Goal: Use online tool/utility: Use online tool/utility

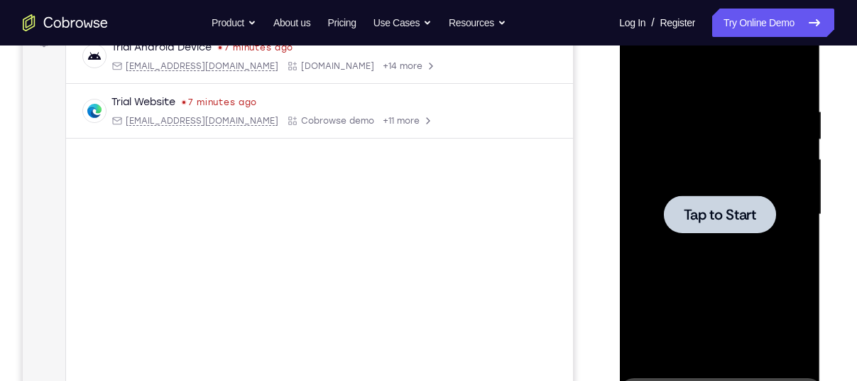
click at [737, 178] on div at bounding box center [719, 215] width 179 height 398
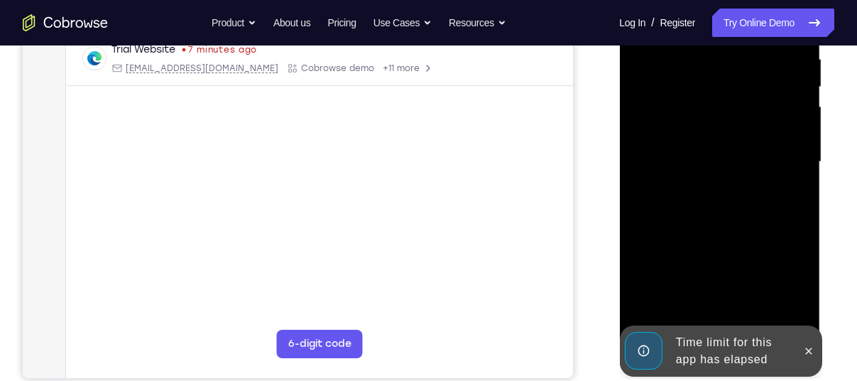
scroll to position [287, 0]
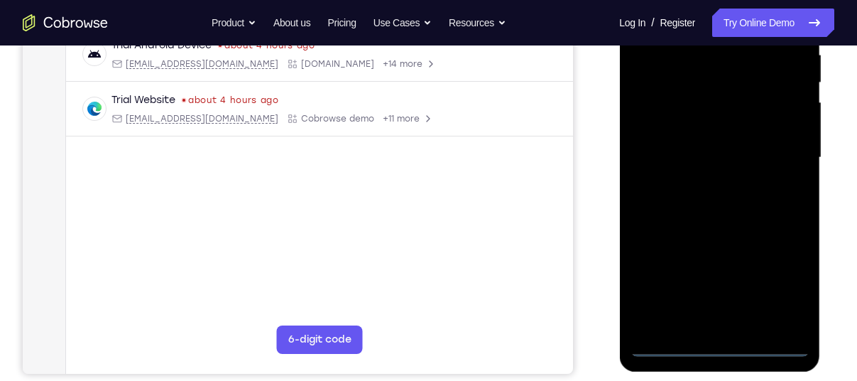
click at [717, 344] on div at bounding box center [719, 158] width 179 height 398
click at [779, 268] on div at bounding box center [719, 158] width 179 height 398
click at [793, 281] on div at bounding box center [719, 158] width 179 height 398
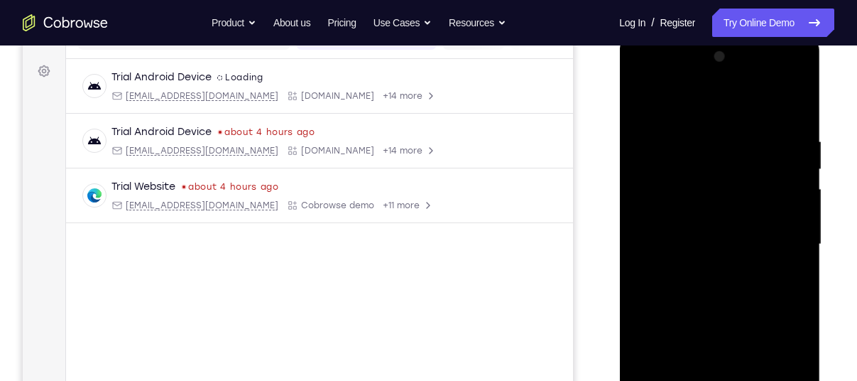
scroll to position [200, 0]
click at [735, 115] on div at bounding box center [719, 244] width 179 height 398
click at [776, 225] on div at bounding box center [719, 244] width 179 height 398
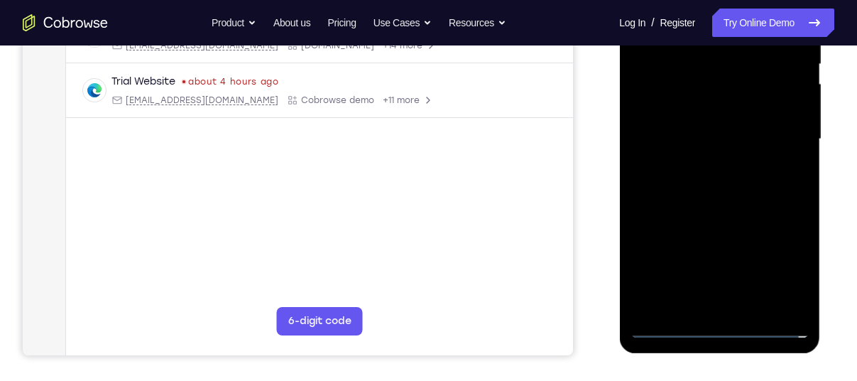
scroll to position [317, 0]
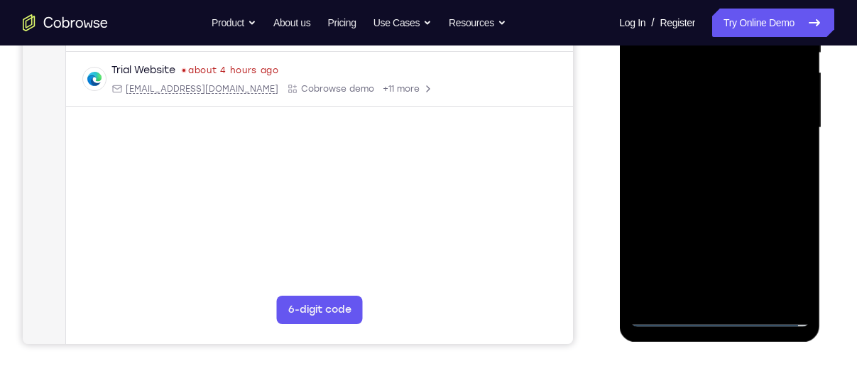
click at [701, 295] on div at bounding box center [719, 128] width 179 height 398
click at [701, 116] on div at bounding box center [719, 128] width 179 height 398
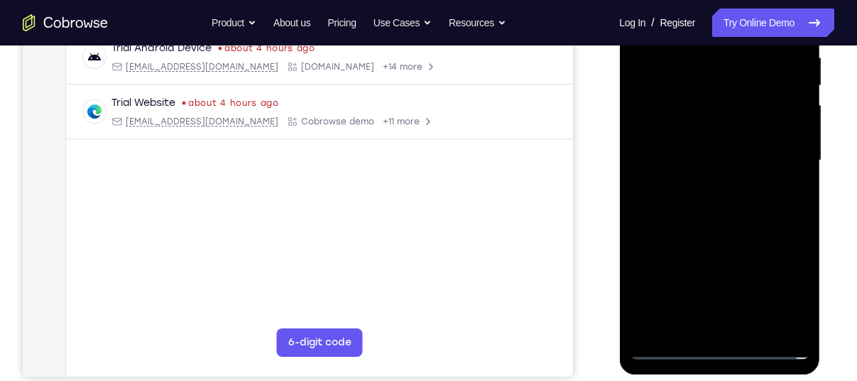
scroll to position [270, 0]
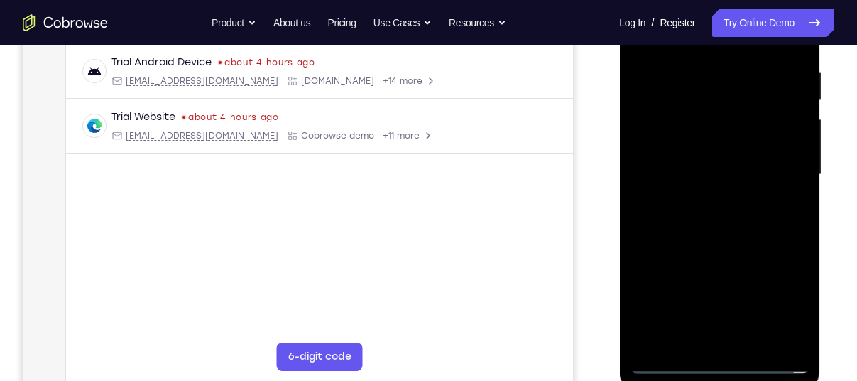
click at [796, 264] on div at bounding box center [719, 175] width 179 height 398
click at [785, 262] on div at bounding box center [719, 175] width 179 height 398
click at [790, 278] on div at bounding box center [719, 175] width 179 height 398
click at [655, 288] on div at bounding box center [719, 175] width 179 height 398
click at [670, 261] on div at bounding box center [719, 175] width 179 height 398
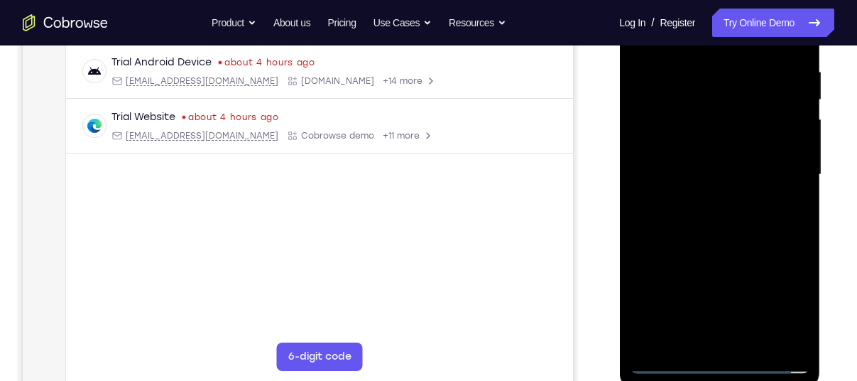
click at [666, 283] on div at bounding box center [719, 175] width 179 height 398
click at [771, 310] on div at bounding box center [719, 175] width 179 height 398
click at [649, 288] on div at bounding box center [719, 175] width 179 height 398
click at [708, 259] on div at bounding box center [719, 175] width 179 height 398
click at [647, 334] on div at bounding box center [719, 175] width 179 height 398
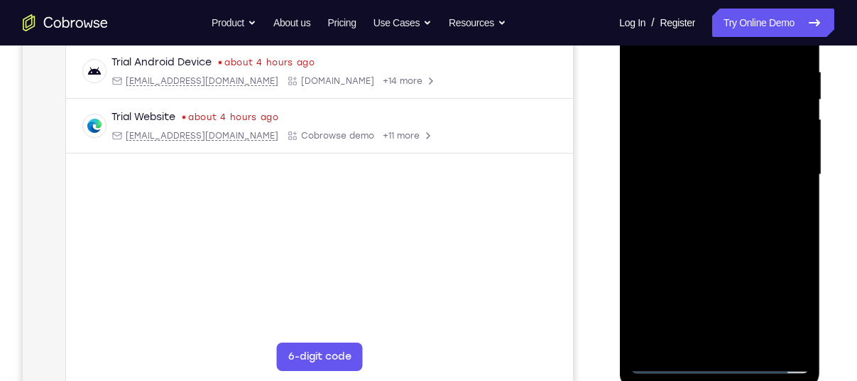
click at [727, 262] on div at bounding box center [719, 175] width 179 height 398
click at [744, 259] on div at bounding box center [719, 175] width 179 height 398
click at [641, 287] on div at bounding box center [719, 175] width 179 height 398
click at [642, 338] on div at bounding box center [719, 175] width 179 height 398
click at [724, 288] on div at bounding box center [719, 175] width 179 height 398
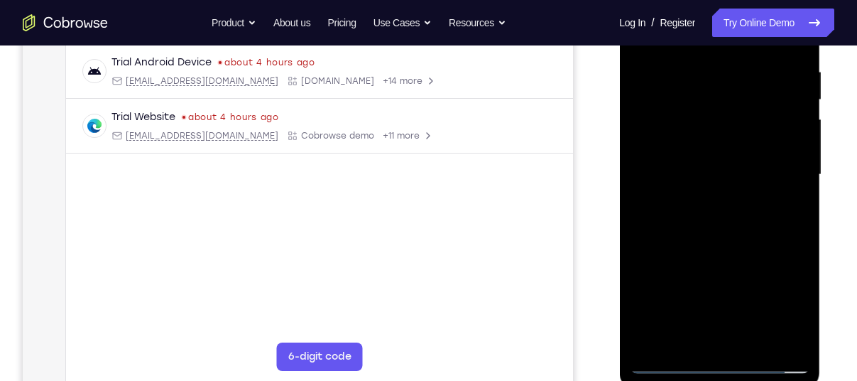
click at [776, 319] on div at bounding box center [719, 175] width 179 height 398
click at [649, 295] on div at bounding box center [719, 175] width 179 height 398
click at [766, 256] on div at bounding box center [719, 175] width 179 height 398
click at [788, 281] on div at bounding box center [719, 175] width 179 height 398
click at [779, 336] on div at bounding box center [719, 175] width 179 height 398
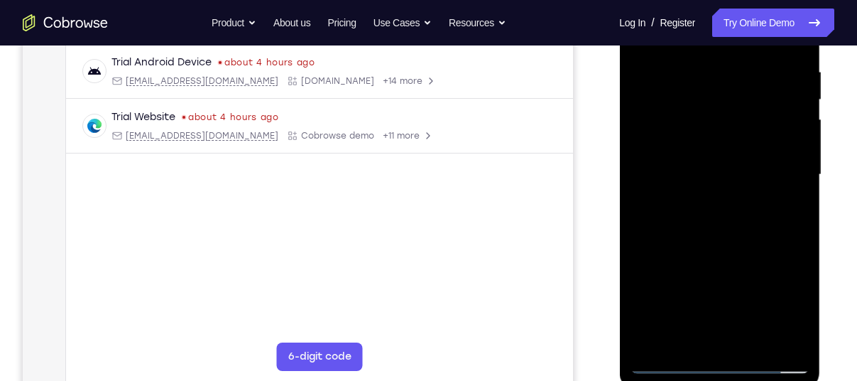
click at [702, 310] on div at bounding box center [719, 175] width 179 height 398
click at [776, 258] on div at bounding box center [719, 175] width 179 height 398
click at [774, 310] on div at bounding box center [719, 175] width 179 height 398
click at [717, 143] on div at bounding box center [719, 175] width 179 height 398
click at [648, 283] on div at bounding box center [719, 175] width 179 height 398
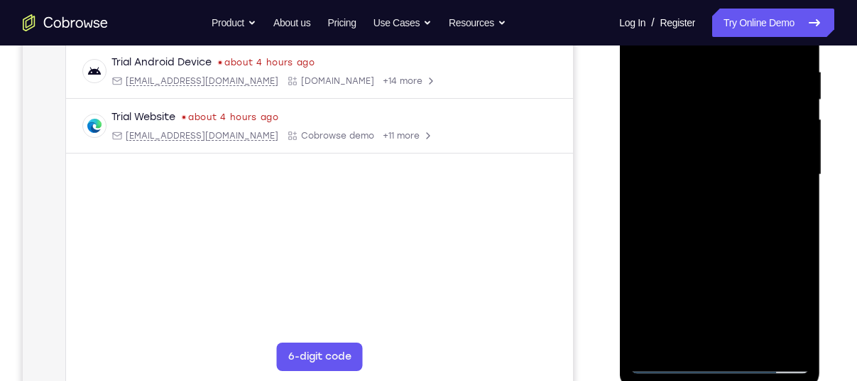
click at [698, 283] on div at bounding box center [719, 175] width 179 height 398
click at [703, 309] on div at bounding box center [719, 175] width 179 height 398
click at [781, 313] on div at bounding box center [719, 175] width 179 height 398
click at [652, 335] on div at bounding box center [719, 175] width 179 height 398
click at [798, 283] on div at bounding box center [719, 175] width 179 height 398
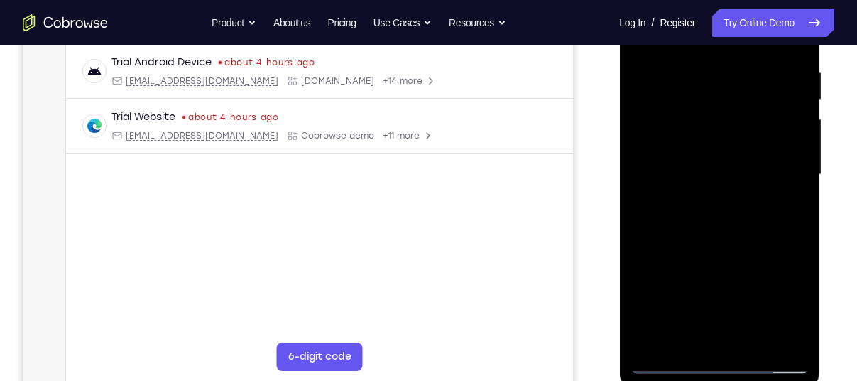
click at [677, 259] on div at bounding box center [719, 175] width 179 height 398
click at [640, 259] on div at bounding box center [719, 175] width 179 height 398
click at [655, 260] on div at bounding box center [719, 175] width 179 height 398
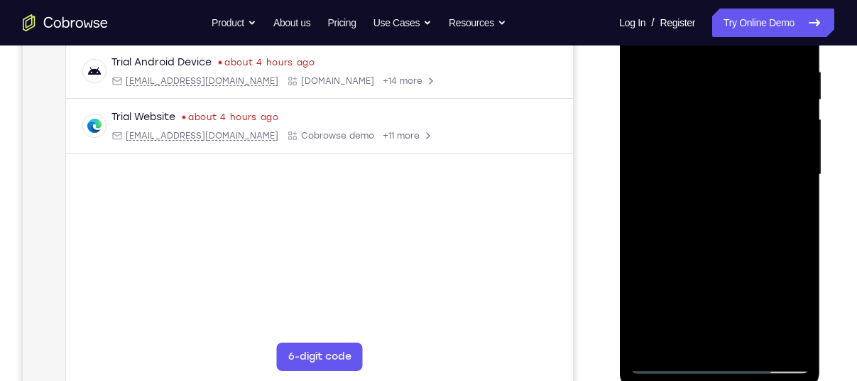
click at [801, 261] on div at bounding box center [719, 175] width 179 height 398
click at [658, 262] on div at bounding box center [719, 175] width 179 height 398
click at [671, 261] on div at bounding box center [719, 175] width 179 height 398
click at [763, 176] on div at bounding box center [719, 175] width 179 height 398
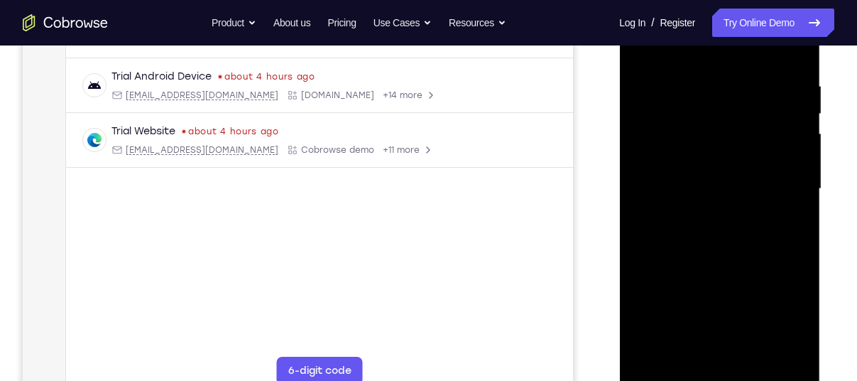
scroll to position [257, 0]
click at [773, 236] on div at bounding box center [719, 188] width 179 height 398
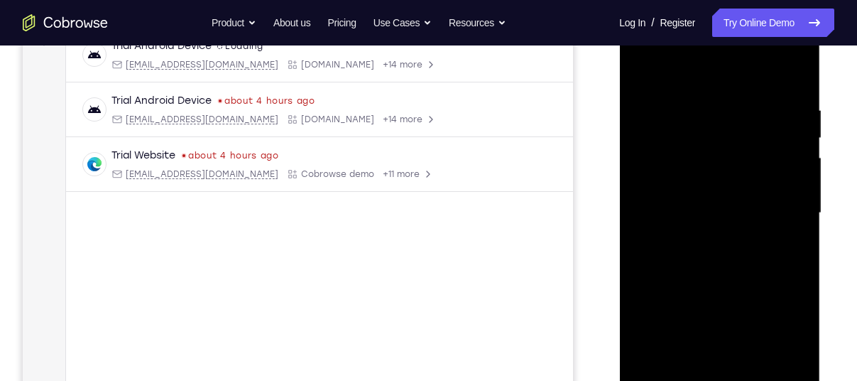
scroll to position [230, 0]
drag, startPoint x: 736, startPoint y: 80, endPoint x: 747, endPoint y: 52, distance: 29.9
click at [747, 52] on div at bounding box center [719, 215] width 179 height 398
click at [798, 68] on div at bounding box center [719, 215] width 179 height 398
click at [744, 90] on div at bounding box center [719, 215] width 179 height 398
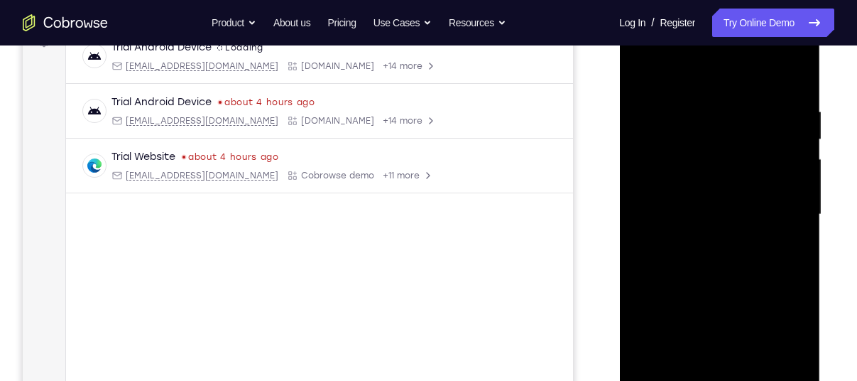
click at [671, 92] on div at bounding box center [719, 215] width 179 height 398
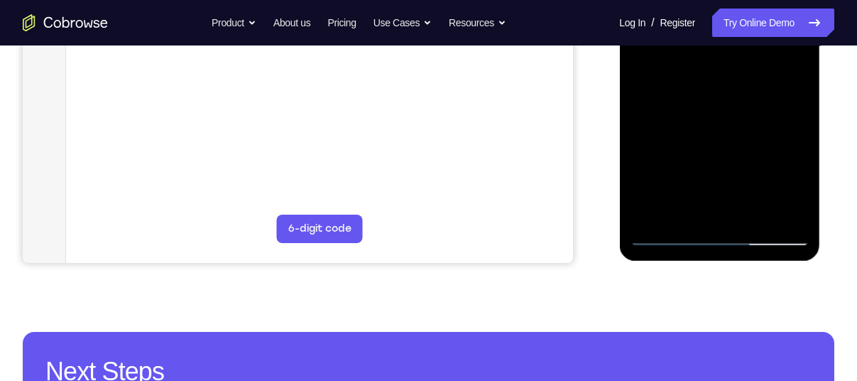
scroll to position [398, 0]
drag, startPoint x: 725, startPoint y: 121, endPoint x: 731, endPoint y: 80, distance: 40.9
click at [731, 80] on div at bounding box center [719, 47] width 179 height 398
drag, startPoint x: 729, startPoint y: 104, endPoint x: 736, endPoint y: 79, distance: 25.9
click at [736, 79] on div at bounding box center [719, 47] width 179 height 398
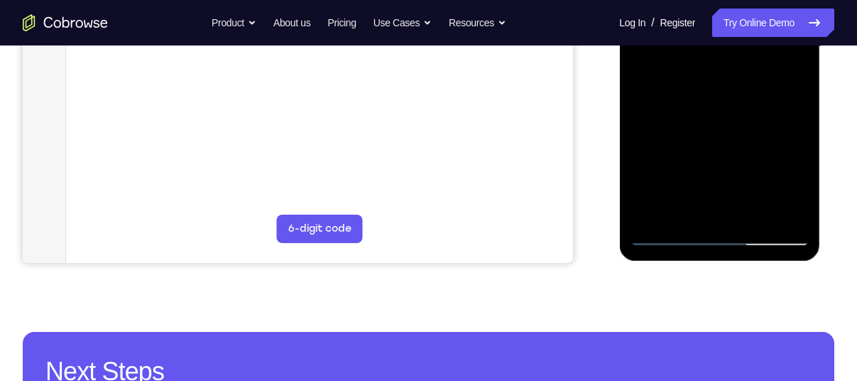
drag, startPoint x: 736, startPoint y: 79, endPoint x: 741, endPoint y: 44, distance: 35.2
click at [741, 44] on div at bounding box center [719, 47] width 179 height 398
drag, startPoint x: 773, startPoint y: 126, endPoint x: 781, endPoint y: 104, distance: 23.6
click at [781, 104] on div at bounding box center [719, 47] width 179 height 398
drag, startPoint x: 781, startPoint y: 104, endPoint x: 804, endPoint y: 165, distance: 64.5
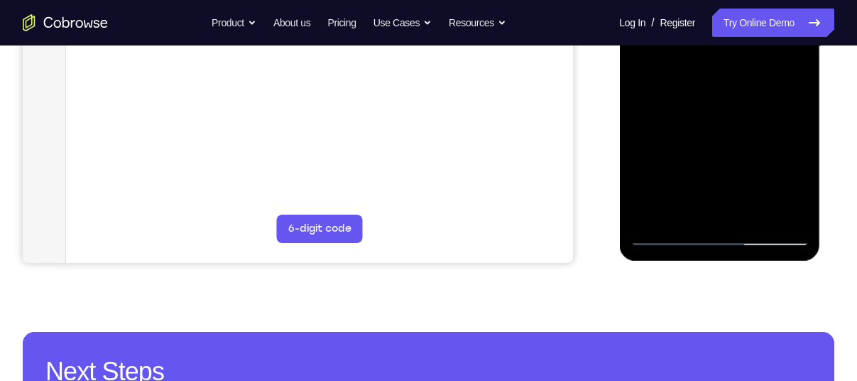
click at [804, 165] on div at bounding box center [719, 47] width 179 height 398
drag, startPoint x: 751, startPoint y: 150, endPoint x: 774, endPoint y: 202, distance: 57.6
click at [774, 202] on div at bounding box center [719, 47] width 179 height 398
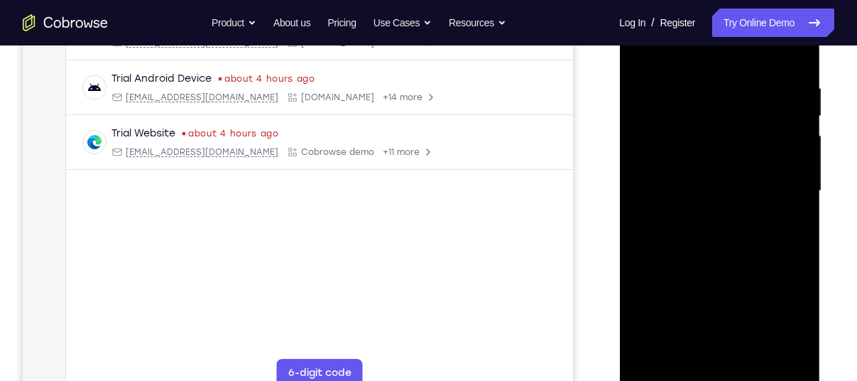
scroll to position [253, 0]
click at [706, 97] on div at bounding box center [719, 192] width 179 height 398
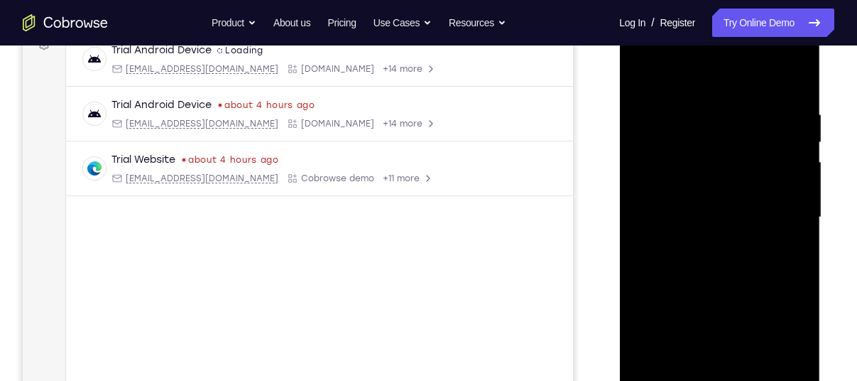
scroll to position [225, 0]
click at [642, 73] on div at bounding box center [719, 220] width 179 height 398
click at [703, 105] on div at bounding box center [719, 220] width 179 height 398
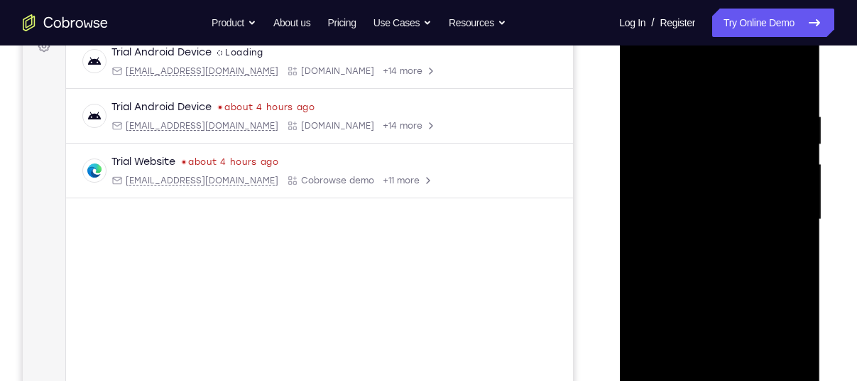
click at [703, 105] on div at bounding box center [719, 220] width 179 height 398
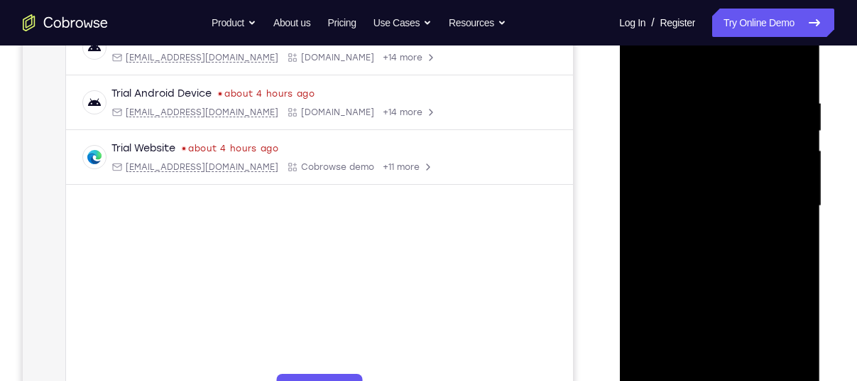
scroll to position [237, 0]
click at [791, 65] on div at bounding box center [719, 208] width 179 height 398
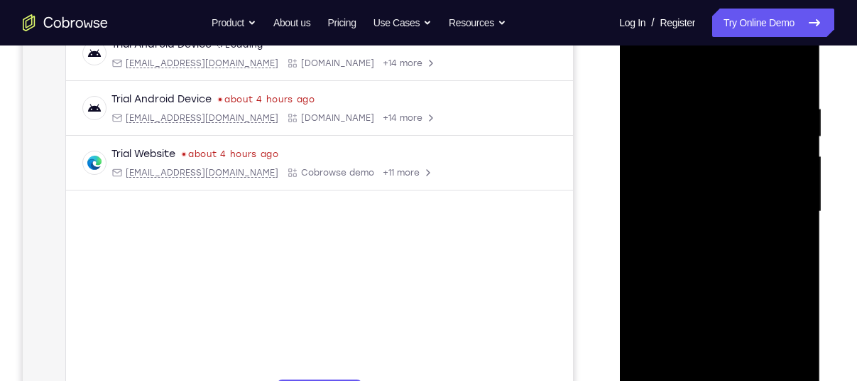
scroll to position [242, 0]
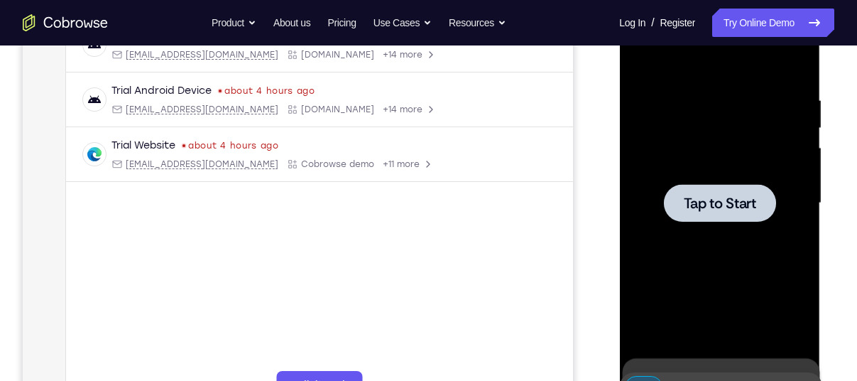
click at [753, 196] on span "Tap to Start" at bounding box center [719, 203] width 72 height 14
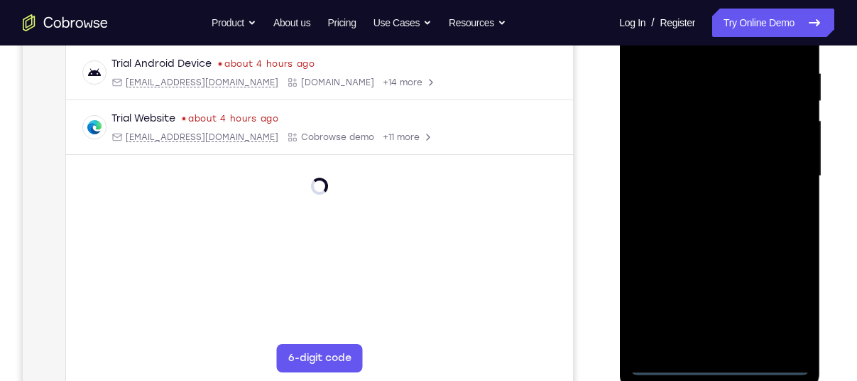
scroll to position [305, 0]
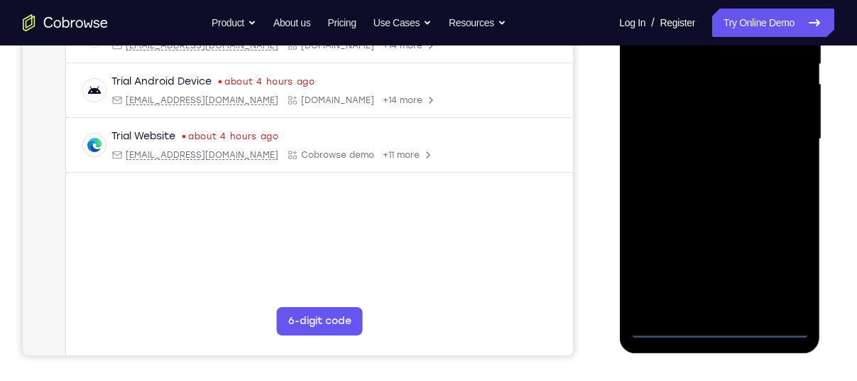
click at [726, 327] on div at bounding box center [719, 139] width 179 height 398
click at [778, 261] on div at bounding box center [719, 139] width 179 height 398
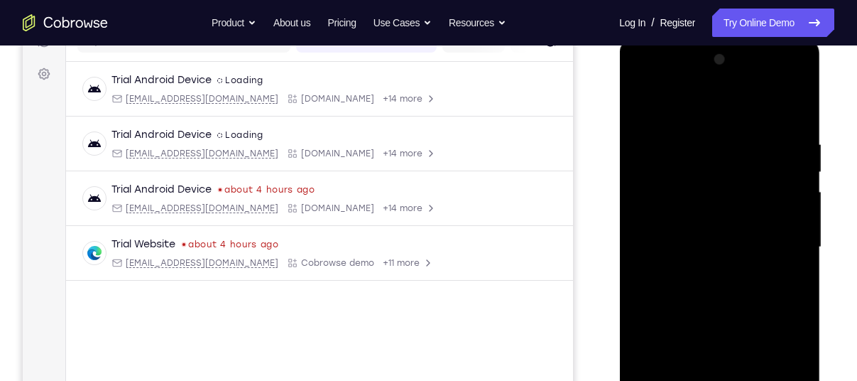
scroll to position [193, 0]
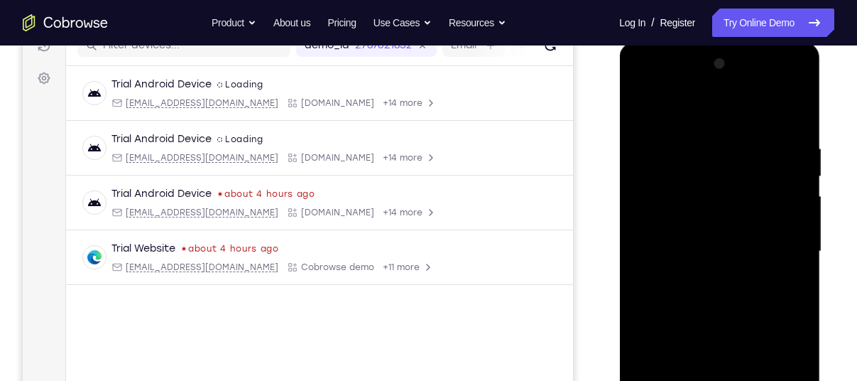
click at [732, 122] on div at bounding box center [719, 252] width 179 height 398
click at [778, 239] on div at bounding box center [719, 252] width 179 height 398
click at [698, 271] on div at bounding box center [719, 252] width 179 height 398
click at [702, 232] on div at bounding box center [719, 252] width 179 height 398
click at [799, 337] on div at bounding box center [719, 252] width 179 height 398
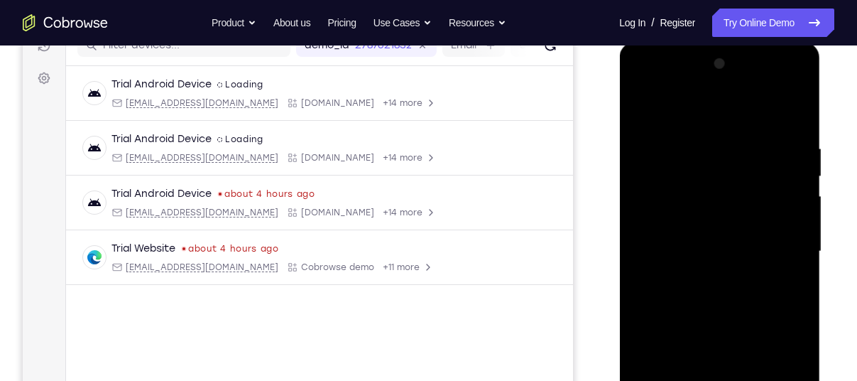
click at [782, 337] on div at bounding box center [719, 252] width 179 height 398
click at [793, 357] on div at bounding box center [719, 252] width 179 height 398
click at [640, 359] on div at bounding box center [719, 252] width 179 height 398
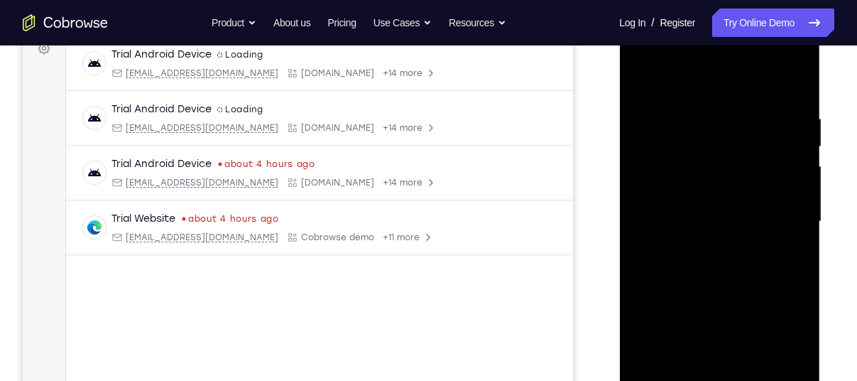
scroll to position [223, 0]
click at [677, 310] on div at bounding box center [719, 222] width 179 height 398
click at [666, 327] on div at bounding box center [719, 222] width 179 height 398
click at [777, 358] on div at bounding box center [719, 222] width 179 height 398
click at [646, 326] on div at bounding box center [719, 222] width 179 height 398
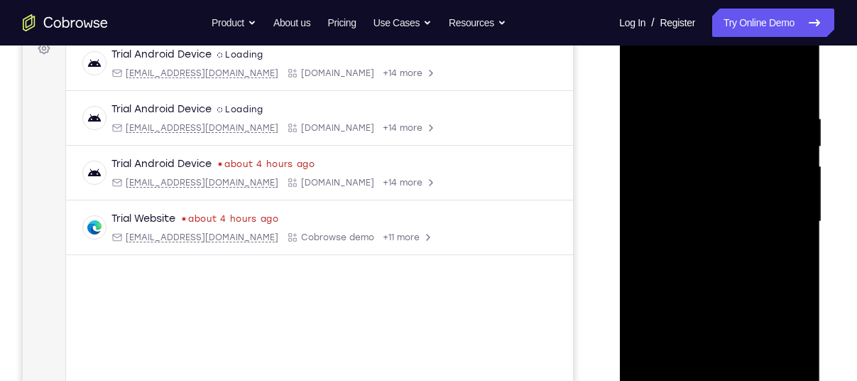
click at [710, 306] on div at bounding box center [719, 222] width 179 height 398
click at [646, 376] on div at bounding box center [719, 222] width 179 height 398
click at [633, 327] on div at bounding box center [719, 222] width 179 height 398
click at [640, 374] on div at bounding box center [719, 222] width 179 height 398
click at [712, 326] on div at bounding box center [719, 222] width 179 height 398
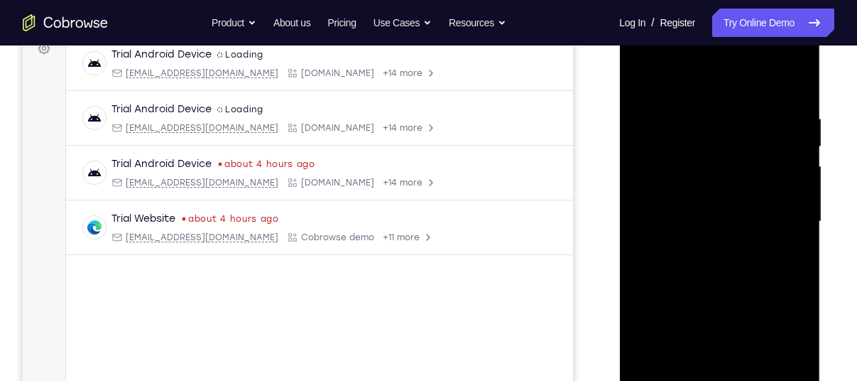
click at [764, 353] on div at bounding box center [719, 222] width 179 height 398
click at [793, 349] on div at bounding box center [719, 222] width 179 height 398
click at [773, 354] on div at bounding box center [719, 222] width 179 height 398
click at [647, 328] on div at bounding box center [719, 222] width 179 height 398
click at [649, 335] on div at bounding box center [719, 222] width 179 height 398
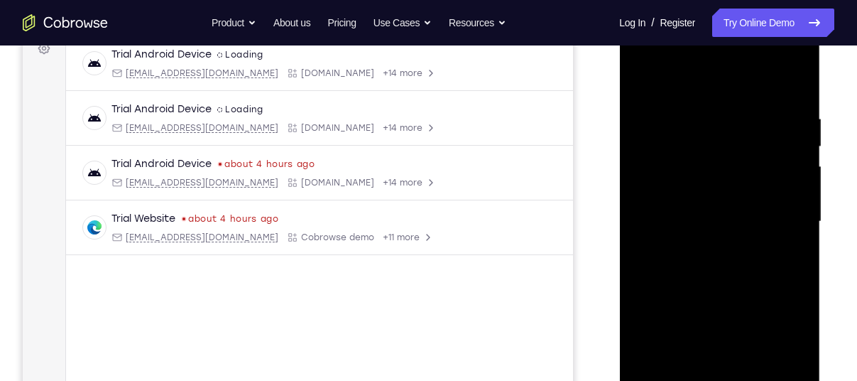
click at [761, 306] on div at bounding box center [719, 222] width 179 height 398
click at [795, 345] on div at bounding box center [719, 222] width 179 height 398
drag, startPoint x: 794, startPoint y: 347, endPoint x: 795, endPoint y: 358, distance: 10.7
click at [795, 358] on div at bounding box center [719, 222] width 179 height 398
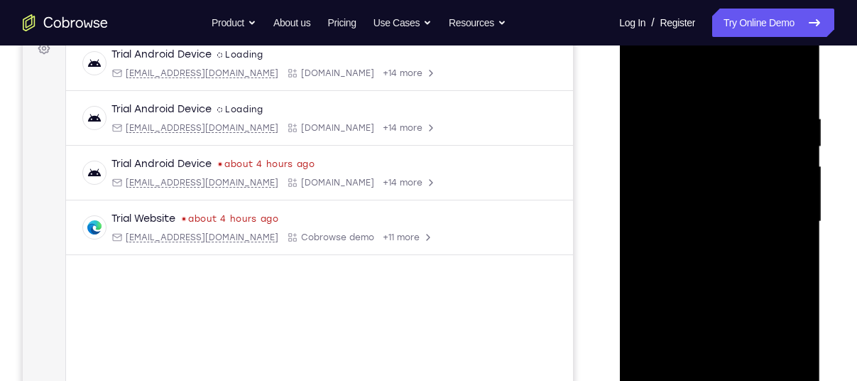
click at [795, 358] on div at bounding box center [719, 222] width 179 height 398
click at [766, 308] on div at bounding box center [719, 222] width 179 height 398
click at [791, 331] on div at bounding box center [719, 222] width 179 height 398
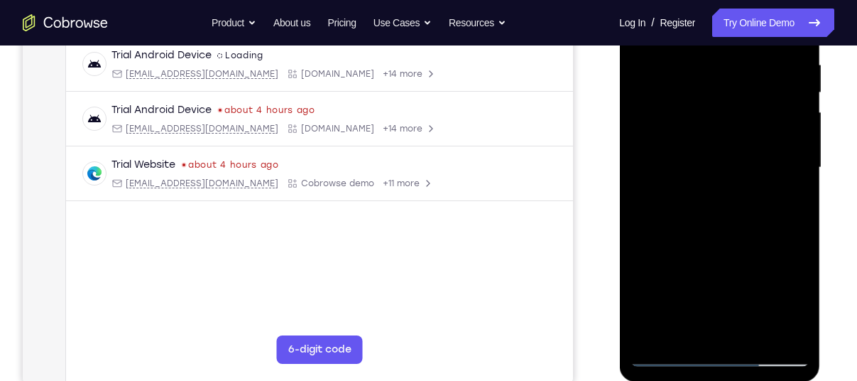
scroll to position [278, 0]
click at [778, 328] on div at bounding box center [719, 166] width 179 height 398
click at [703, 298] on div at bounding box center [719, 166] width 179 height 398
click at [783, 251] on div at bounding box center [719, 166] width 179 height 398
click at [770, 300] on div at bounding box center [719, 166] width 179 height 398
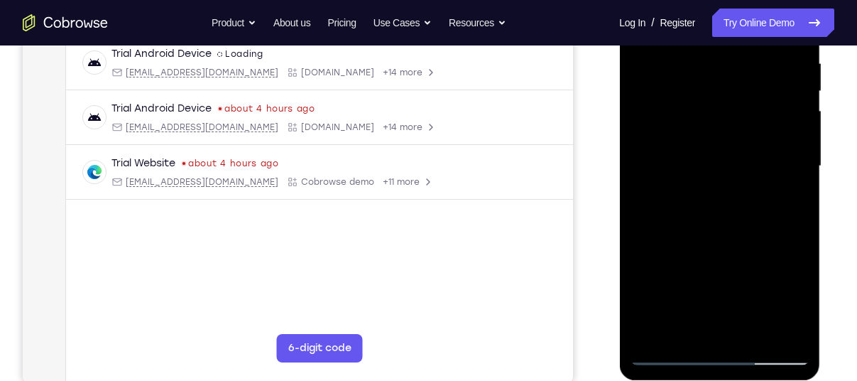
click at [730, 141] on div at bounding box center [719, 166] width 179 height 398
click at [648, 276] on div at bounding box center [719, 166] width 179 height 398
click at [707, 281] on div at bounding box center [719, 166] width 179 height 398
click at [705, 305] on div at bounding box center [719, 166] width 179 height 398
click at [771, 305] on div at bounding box center [719, 166] width 179 height 398
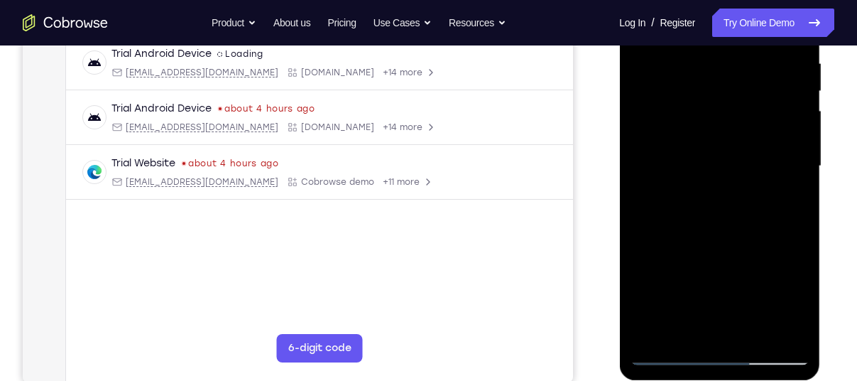
click at [643, 326] on div at bounding box center [719, 166] width 179 height 398
click at [808, 273] on div at bounding box center [719, 166] width 179 height 398
click at [673, 251] on div at bounding box center [719, 166] width 179 height 398
click at [643, 248] on div at bounding box center [719, 166] width 179 height 398
click at [641, 254] on div at bounding box center [719, 166] width 179 height 398
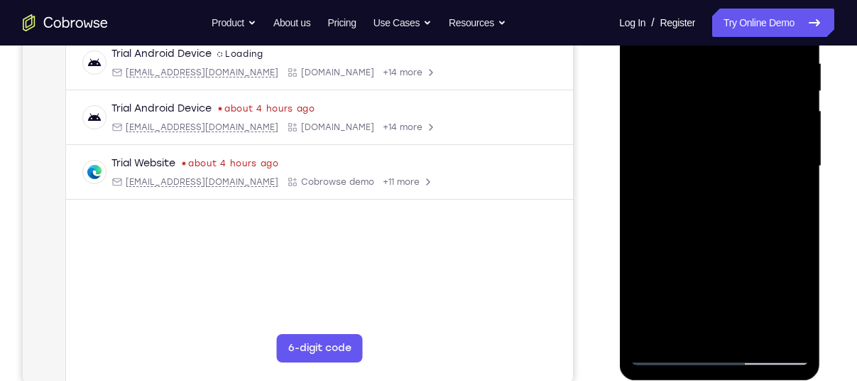
click at [662, 254] on div at bounding box center [719, 166] width 179 height 398
click at [661, 252] on div at bounding box center [719, 166] width 179 height 398
click at [797, 250] on div at bounding box center [719, 166] width 179 height 398
click at [660, 252] on div at bounding box center [719, 166] width 179 height 398
click at [678, 250] on div at bounding box center [719, 166] width 179 height 398
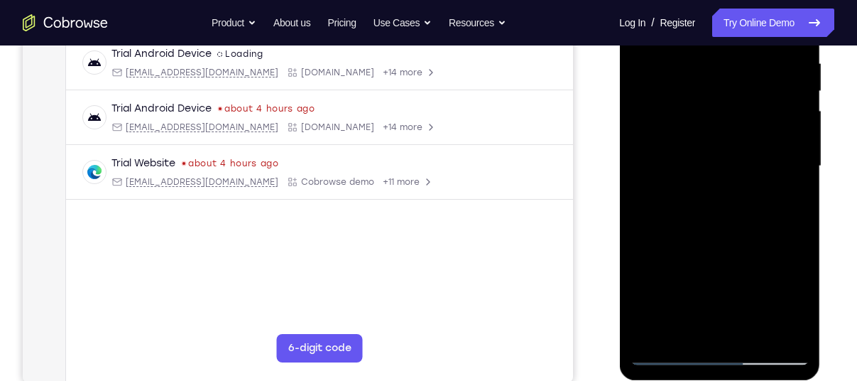
click at [745, 167] on div at bounding box center [719, 166] width 179 height 398
click at [721, 215] on div at bounding box center [719, 166] width 179 height 398
click at [721, 221] on div at bounding box center [719, 166] width 179 height 398
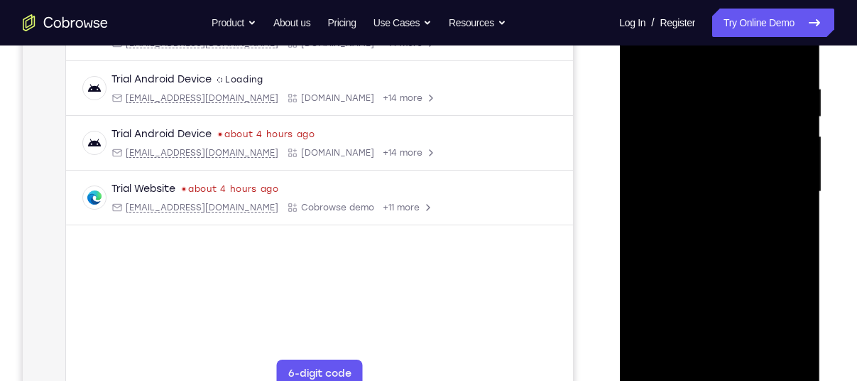
scroll to position [251, 0]
click at [795, 256] on div at bounding box center [719, 193] width 179 height 398
click at [800, 258] on div at bounding box center [719, 193] width 179 height 398
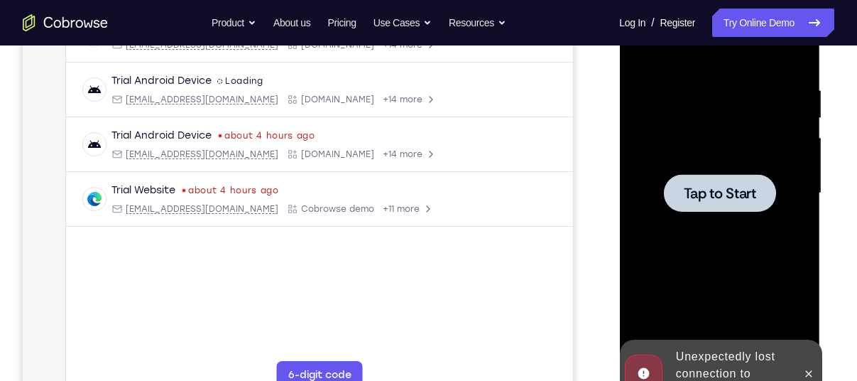
click at [738, 204] on div at bounding box center [719, 193] width 112 height 38
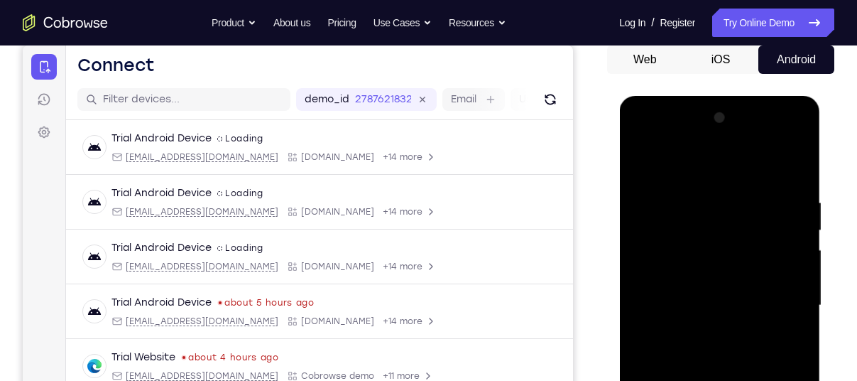
click at [732, 241] on div at bounding box center [719, 306] width 179 height 398
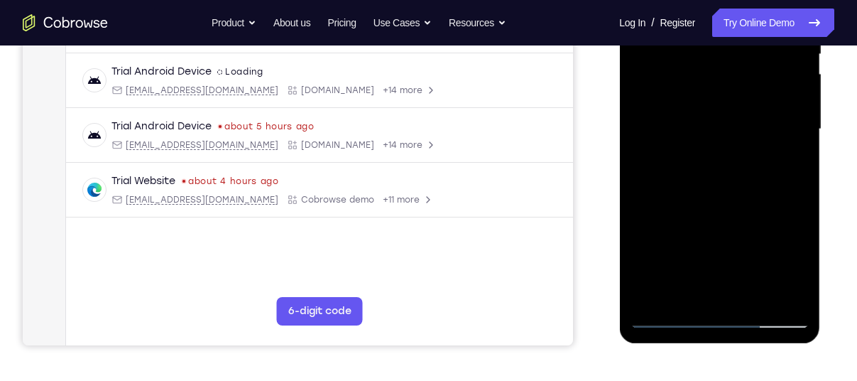
scroll to position [328, 0]
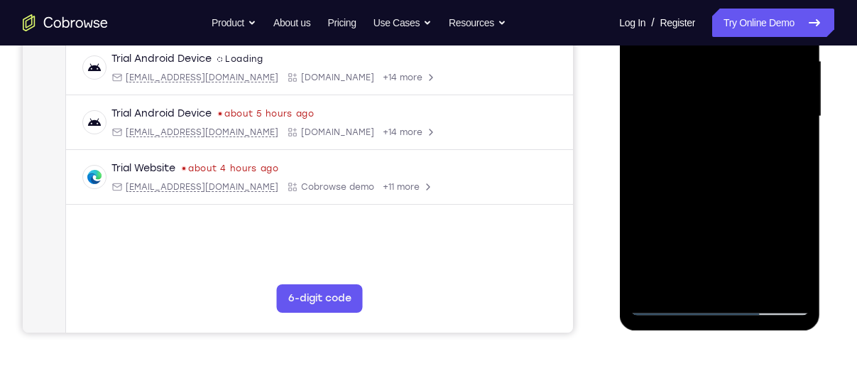
click at [719, 307] on div at bounding box center [719, 117] width 179 height 398
click at [768, 237] on div at bounding box center [719, 117] width 179 height 398
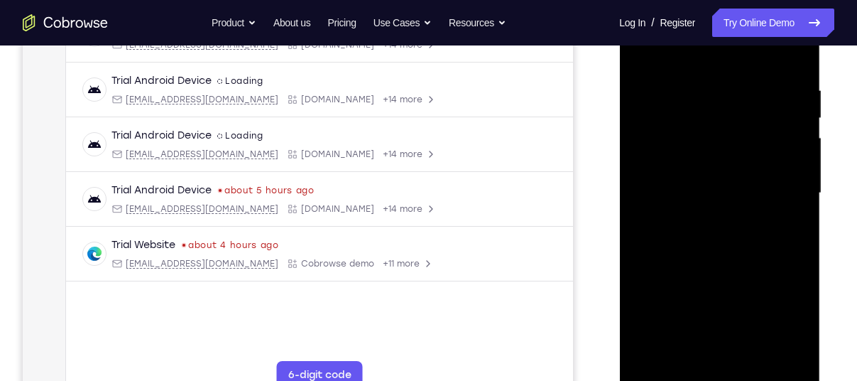
scroll to position [249, 0]
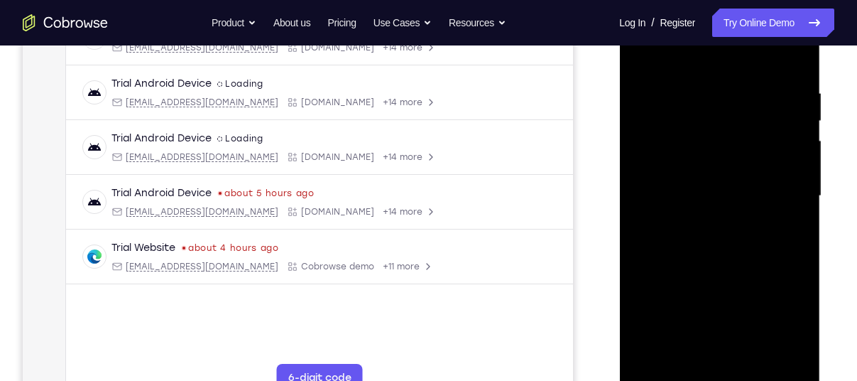
click at [793, 318] on div at bounding box center [719, 196] width 179 height 398
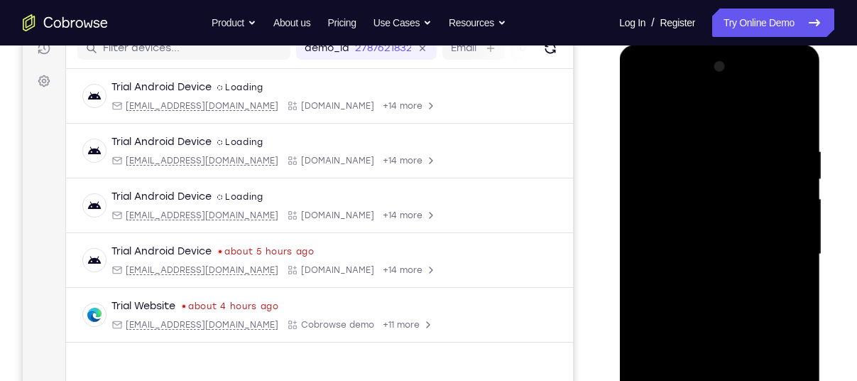
click at [705, 102] on div at bounding box center [719, 254] width 179 height 398
click at [698, 110] on div at bounding box center [719, 254] width 179 height 398
click at [792, 248] on div at bounding box center [719, 254] width 179 height 398
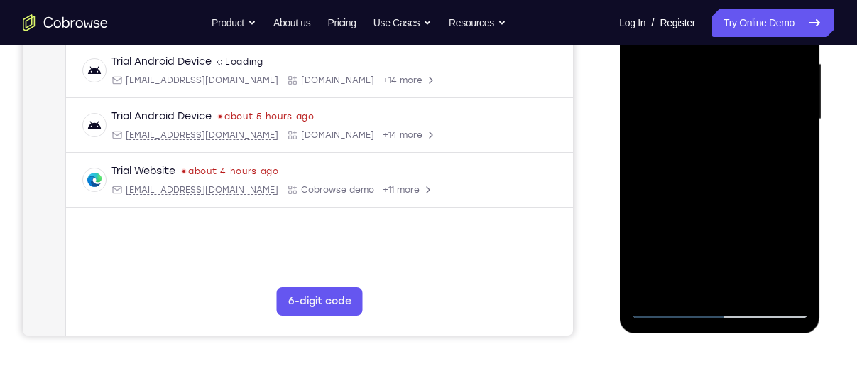
scroll to position [327, 0]
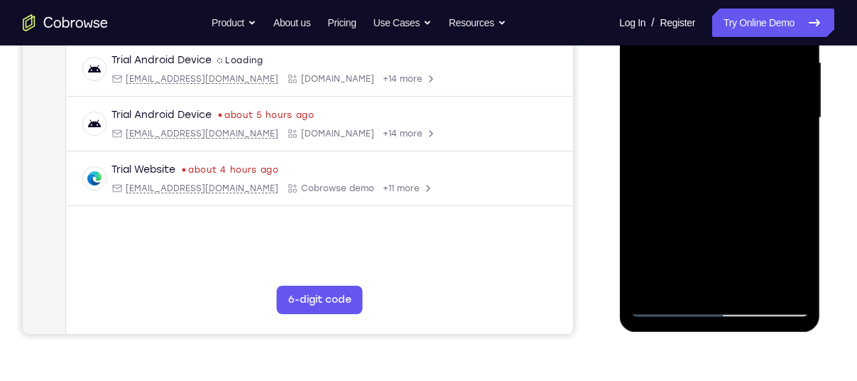
click at [702, 279] on div at bounding box center [719, 118] width 179 height 398
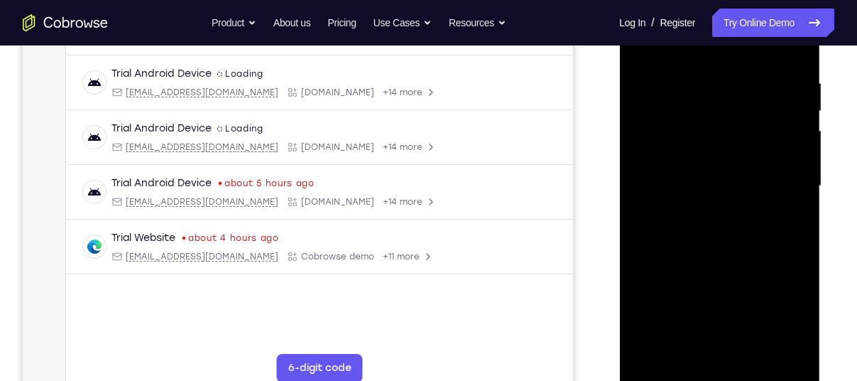
scroll to position [257, 0]
click at [669, 373] on div at bounding box center [719, 188] width 179 height 398
click at [735, 354] on div at bounding box center [719, 188] width 179 height 398
click at [717, 175] on div at bounding box center [719, 188] width 179 height 398
click at [798, 269] on div at bounding box center [719, 188] width 179 height 398
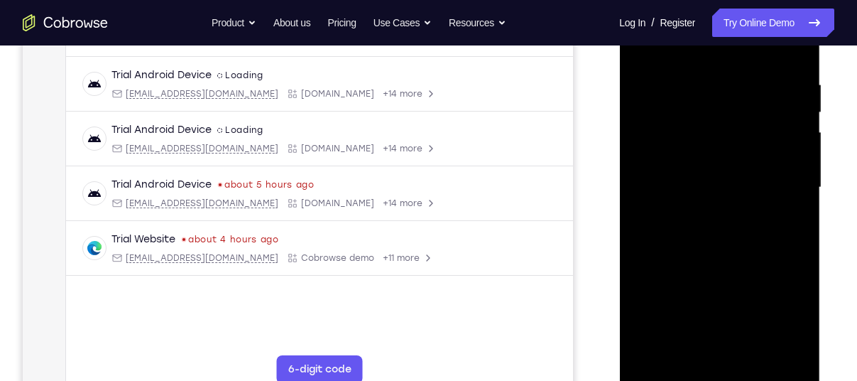
click at [783, 273] on div at bounding box center [719, 188] width 179 height 398
click at [786, 297] on div at bounding box center [719, 188] width 179 height 398
click at [649, 298] on div at bounding box center [719, 188] width 179 height 398
click at [677, 273] on div at bounding box center [719, 188] width 179 height 398
click at [670, 285] on div at bounding box center [719, 188] width 179 height 398
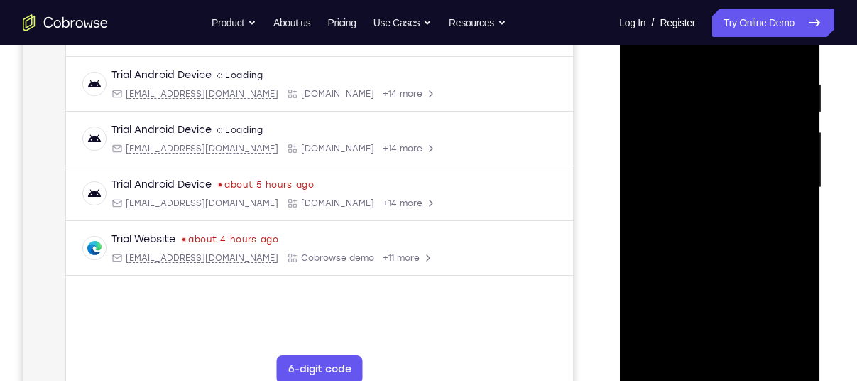
click at [798, 325] on div at bounding box center [719, 188] width 179 height 398
click at [663, 303] on div at bounding box center [719, 188] width 179 height 398
click at [774, 327] on div at bounding box center [719, 188] width 179 height 398
click at [653, 303] on div at bounding box center [719, 188] width 179 height 398
click at [707, 266] on div at bounding box center [719, 188] width 179 height 398
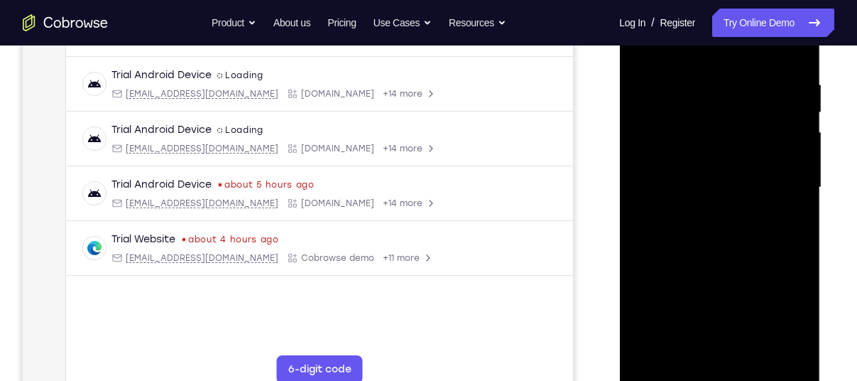
click at [646, 344] on div at bounding box center [719, 188] width 179 height 398
click at [727, 272] on div at bounding box center [719, 188] width 179 height 398
click at [748, 271] on div at bounding box center [719, 188] width 179 height 398
click at [636, 302] on div at bounding box center [719, 188] width 179 height 398
click at [640, 340] on div at bounding box center [719, 188] width 179 height 398
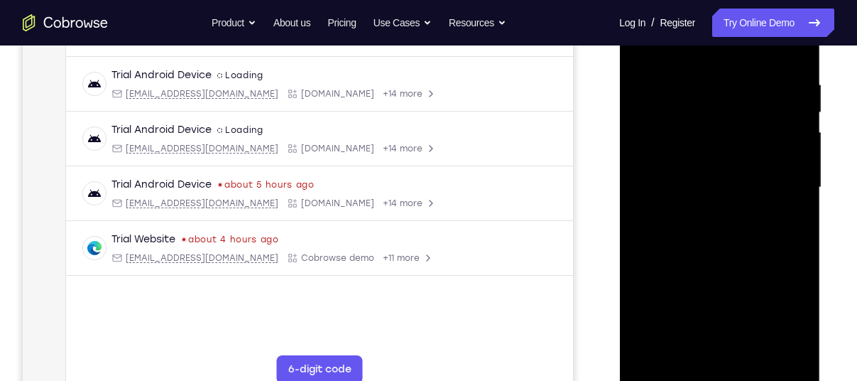
click at [652, 350] on div at bounding box center [719, 188] width 179 height 398
click at [712, 300] on div at bounding box center [719, 188] width 179 height 398
click at [765, 318] on div at bounding box center [719, 188] width 179 height 398
click at [645, 297] on div at bounding box center [719, 188] width 179 height 398
click at [762, 276] on div at bounding box center [719, 188] width 179 height 398
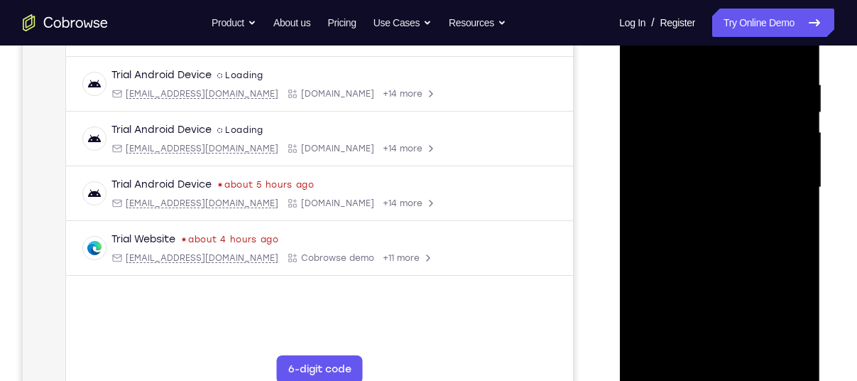
click at [803, 295] on div at bounding box center [719, 188] width 179 height 398
click at [775, 349] on div at bounding box center [719, 188] width 179 height 398
click at [706, 318] on div at bounding box center [719, 188] width 179 height 398
click at [783, 273] on div at bounding box center [719, 188] width 179 height 398
click at [771, 322] on div at bounding box center [719, 188] width 179 height 398
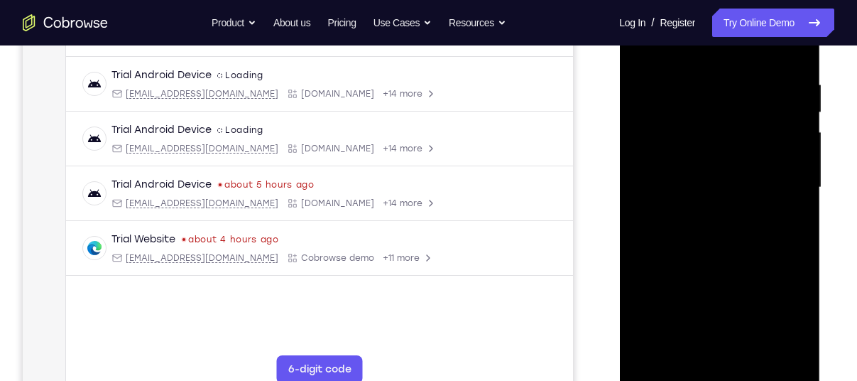
click at [711, 168] on div at bounding box center [719, 188] width 179 height 398
click at [646, 299] on div at bounding box center [719, 188] width 179 height 398
click at [703, 298] on div at bounding box center [719, 188] width 179 height 398
click at [703, 329] on div at bounding box center [719, 188] width 179 height 398
click at [773, 322] on div at bounding box center [719, 188] width 179 height 398
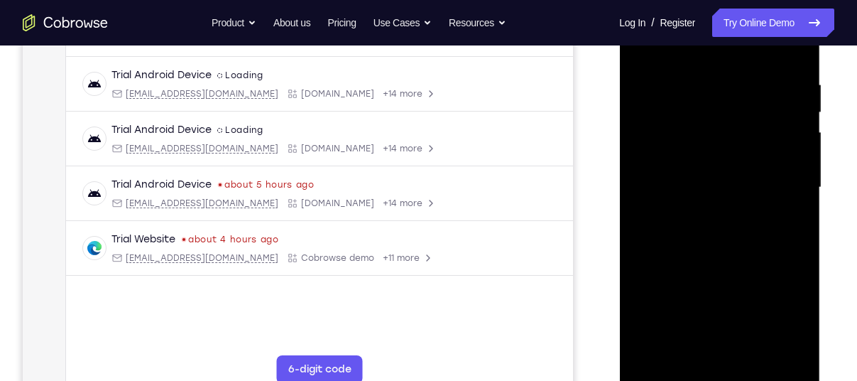
click at [649, 350] on div at bounding box center [719, 188] width 179 height 398
click at [796, 298] on div at bounding box center [719, 188] width 179 height 398
click at [674, 269] on div at bounding box center [719, 188] width 179 height 398
click at [639, 268] on div at bounding box center [719, 188] width 179 height 398
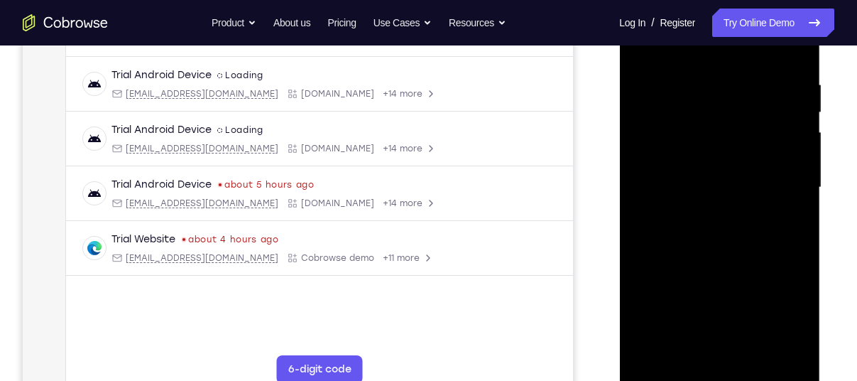
click at [657, 270] on div at bounding box center [719, 188] width 179 height 398
click at [799, 272] on div at bounding box center [719, 188] width 179 height 398
click at [791, 313] on div at bounding box center [719, 188] width 179 height 398
click at [805, 329] on div at bounding box center [719, 188] width 179 height 398
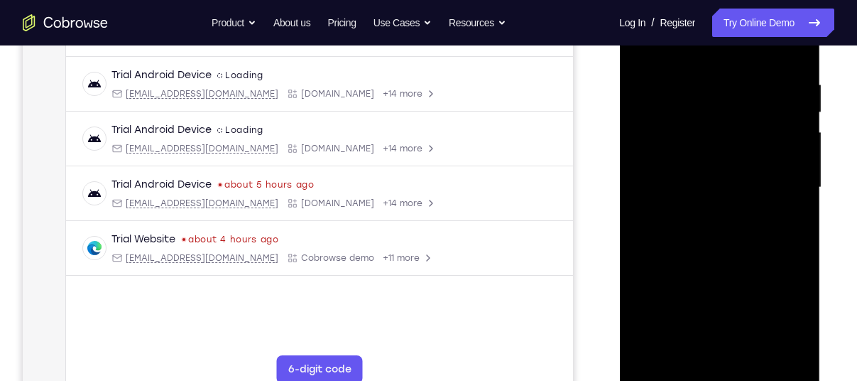
click at [657, 271] on div at bounding box center [719, 188] width 179 height 398
click at [802, 271] on div at bounding box center [719, 188] width 179 height 398
click at [654, 276] on div at bounding box center [719, 188] width 179 height 398
click at [673, 271] on div at bounding box center [719, 188] width 179 height 398
click at [747, 185] on div at bounding box center [719, 188] width 179 height 398
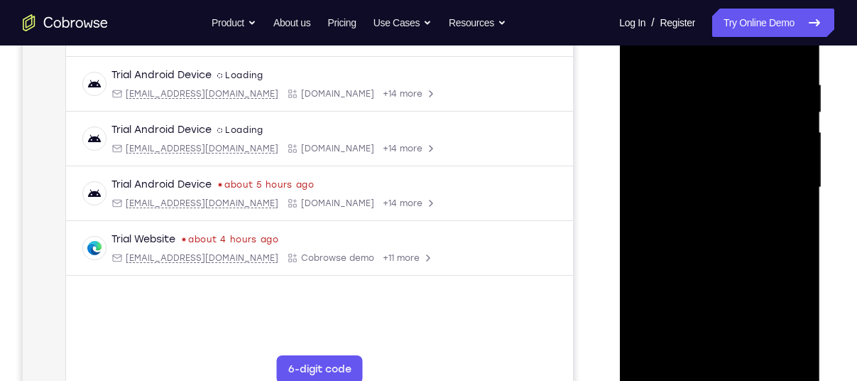
click at [733, 229] on div at bounding box center [719, 188] width 179 height 398
click at [727, 229] on div at bounding box center [719, 188] width 179 height 398
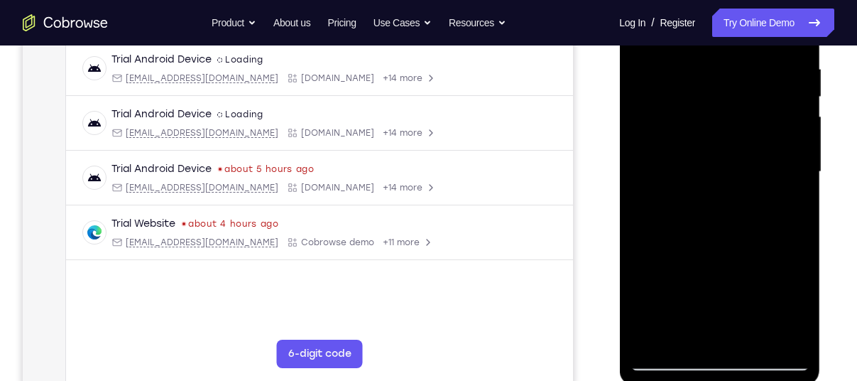
scroll to position [270, 0]
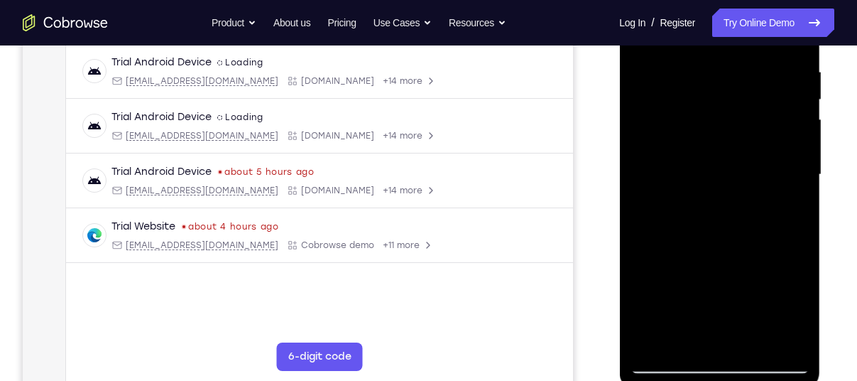
click at [724, 232] on div at bounding box center [719, 175] width 179 height 398
click at [697, 51] on div at bounding box center [719, 175] width 179 height 398
